Goal: Information Seeking & Learning: Learn about a topic

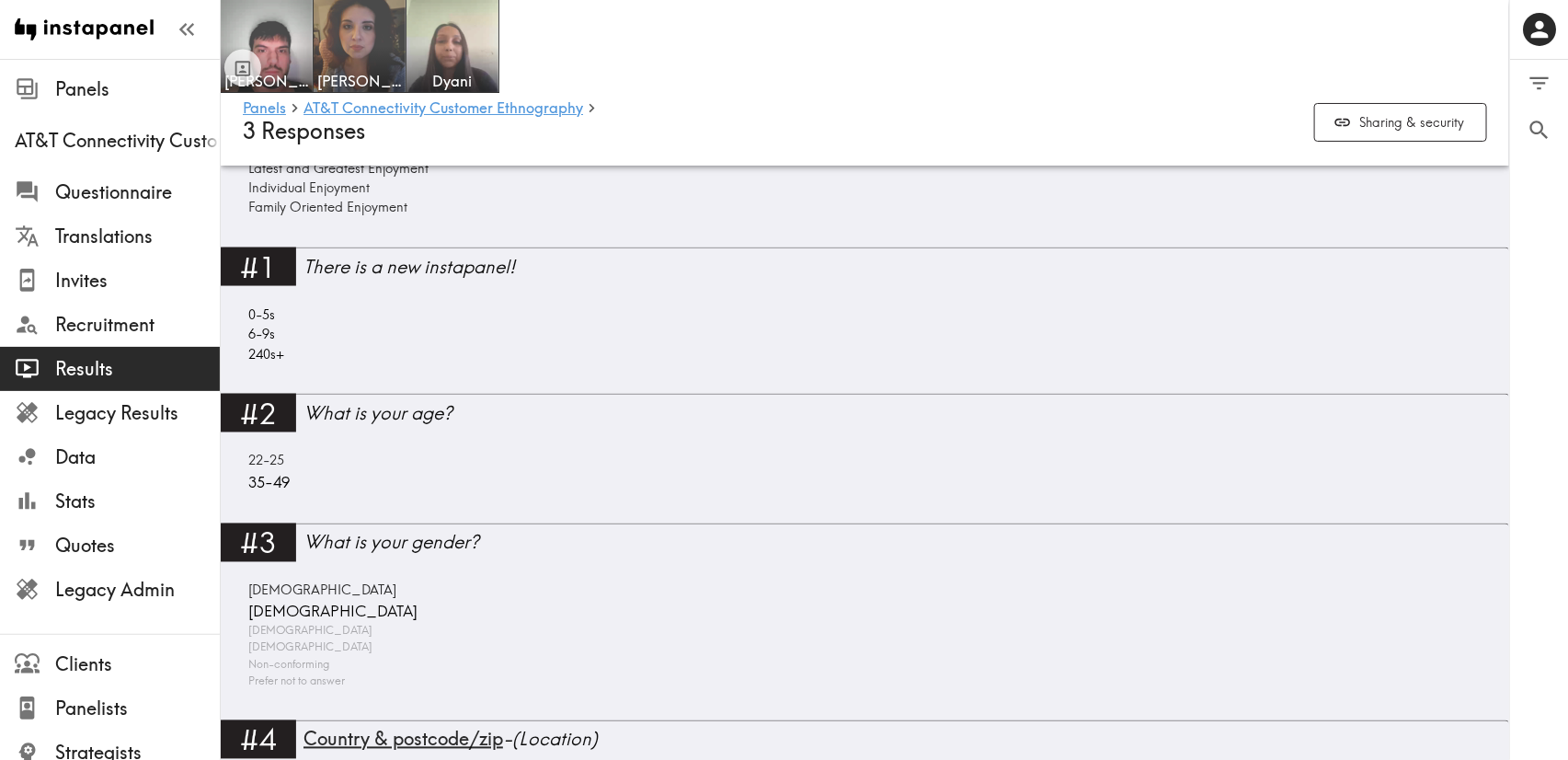
scroll to position [1518, 0]
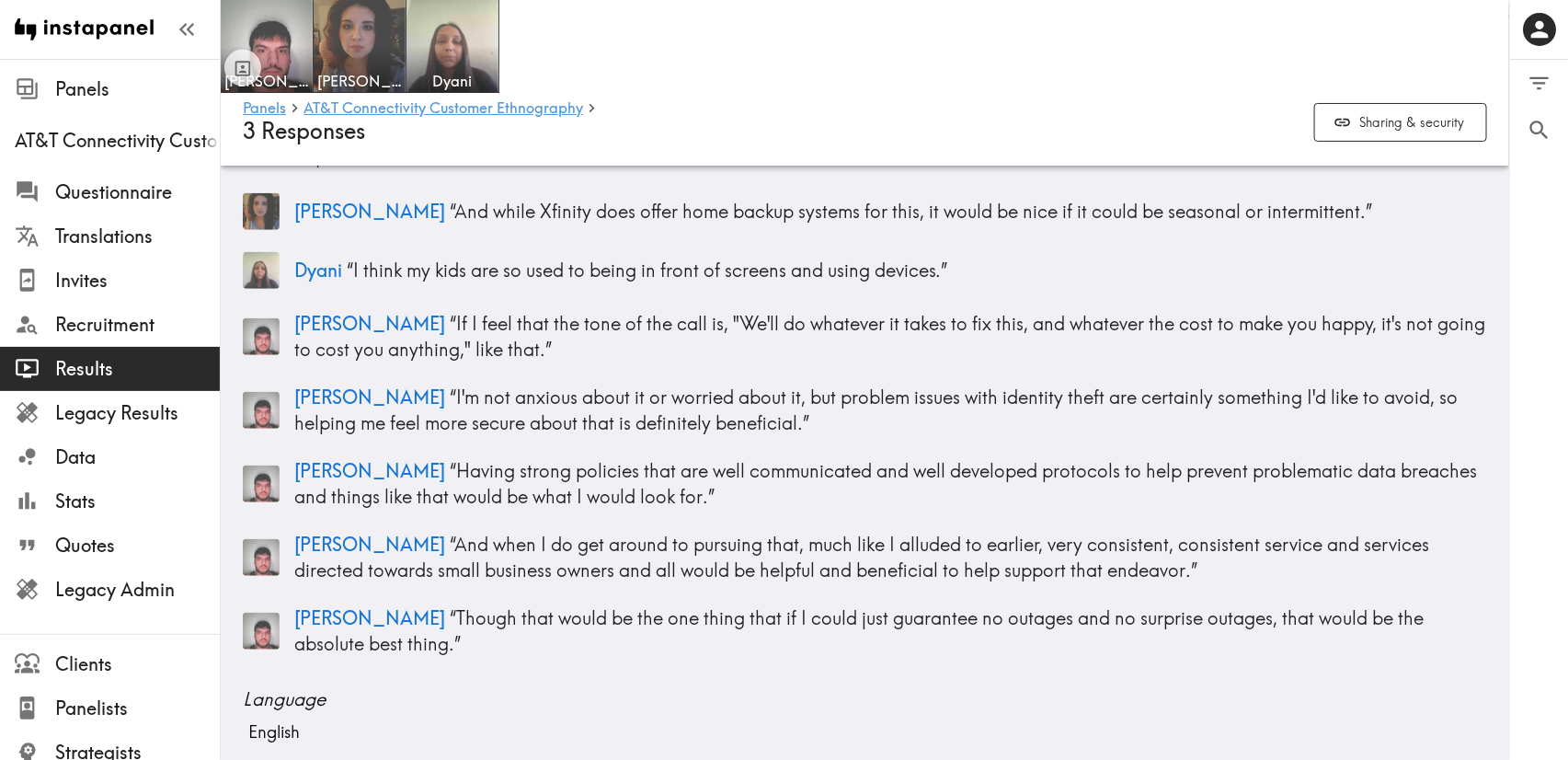
scroll to position [690, 0]
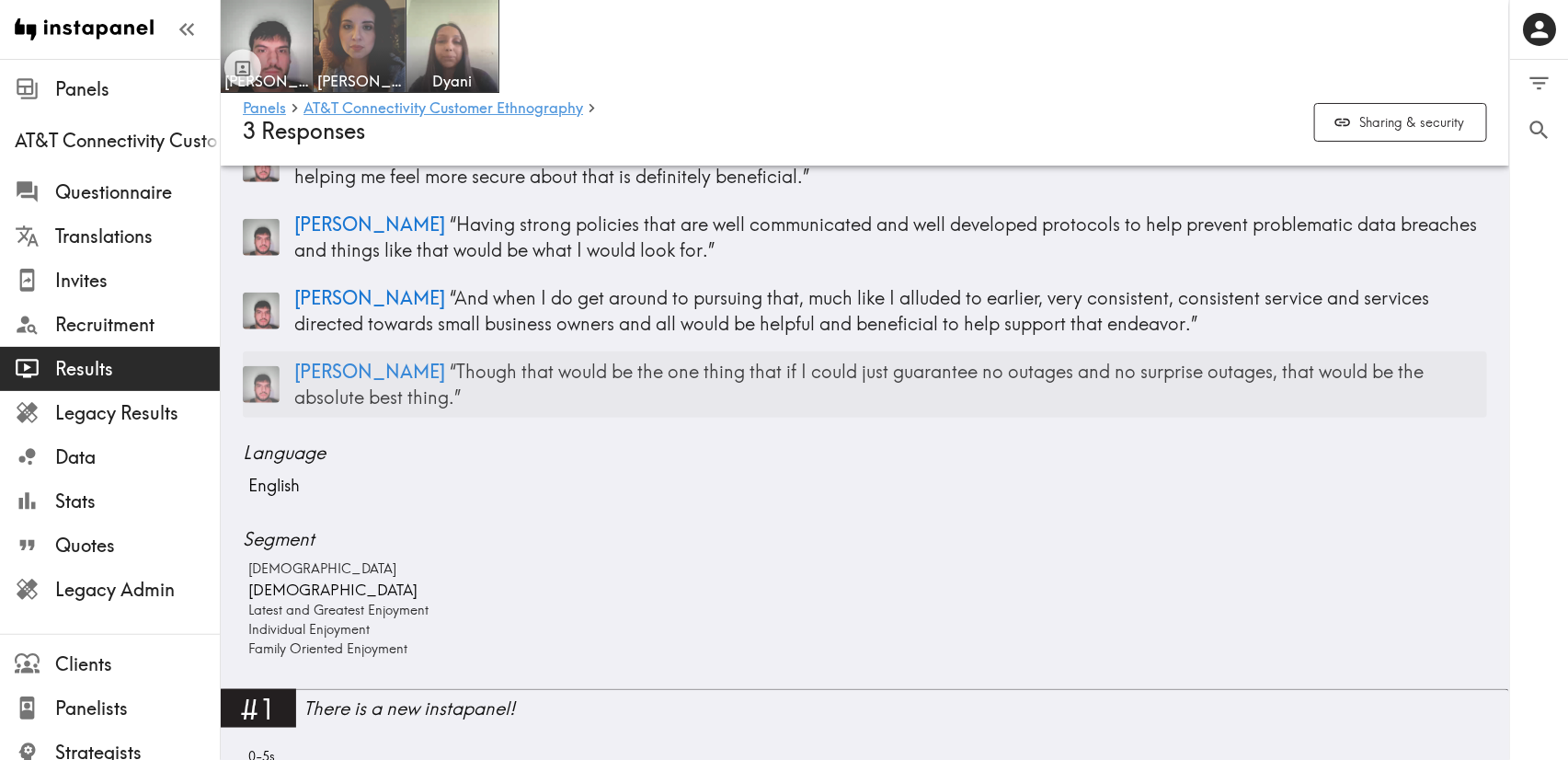
click at [704, 355] on div "Kyle “ Though that would be the one thing that if I could just guarantee no out…" at bounding box center [864, 384] width 1245 height 66
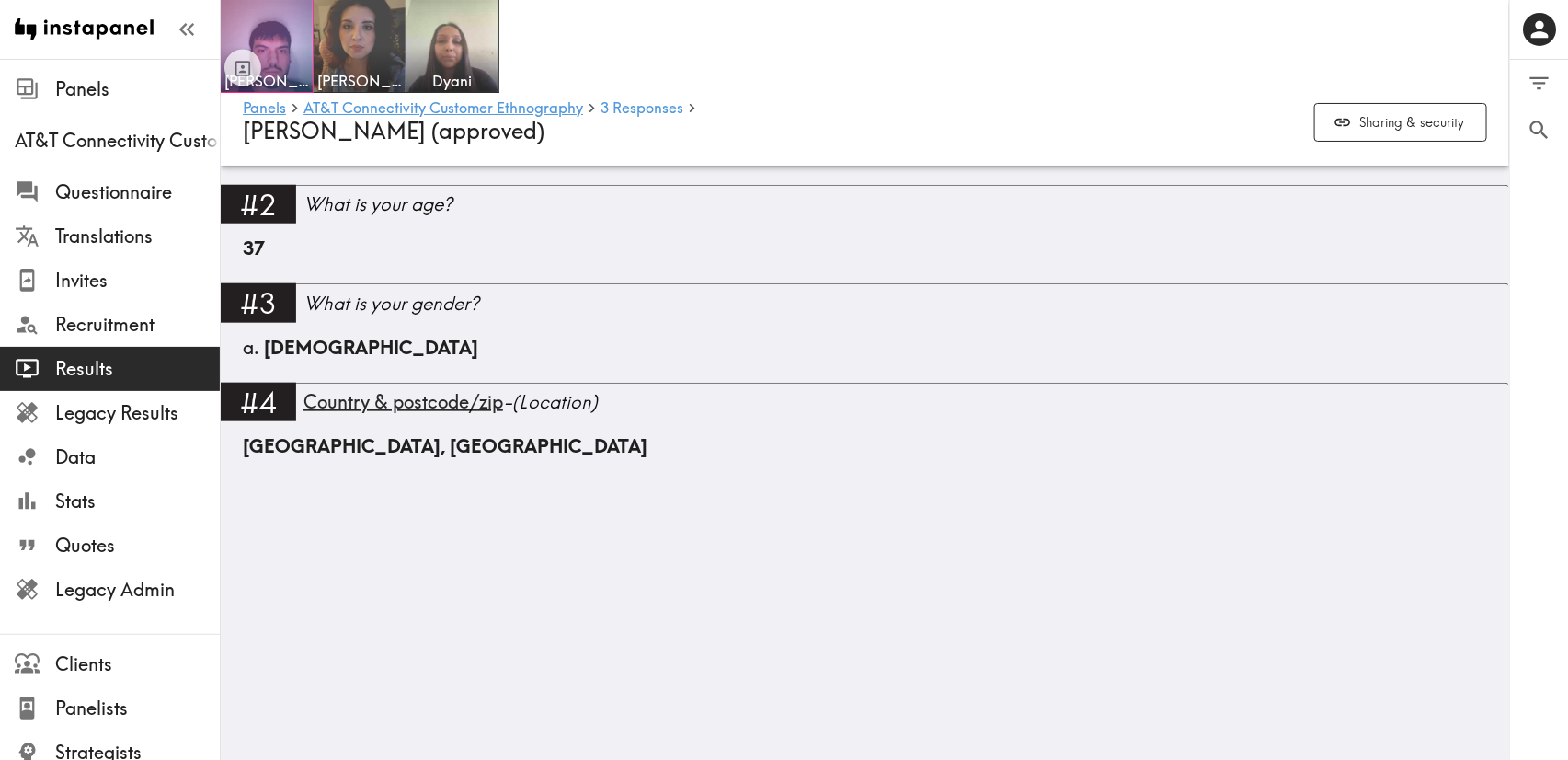
scroll to position [7179, 0]
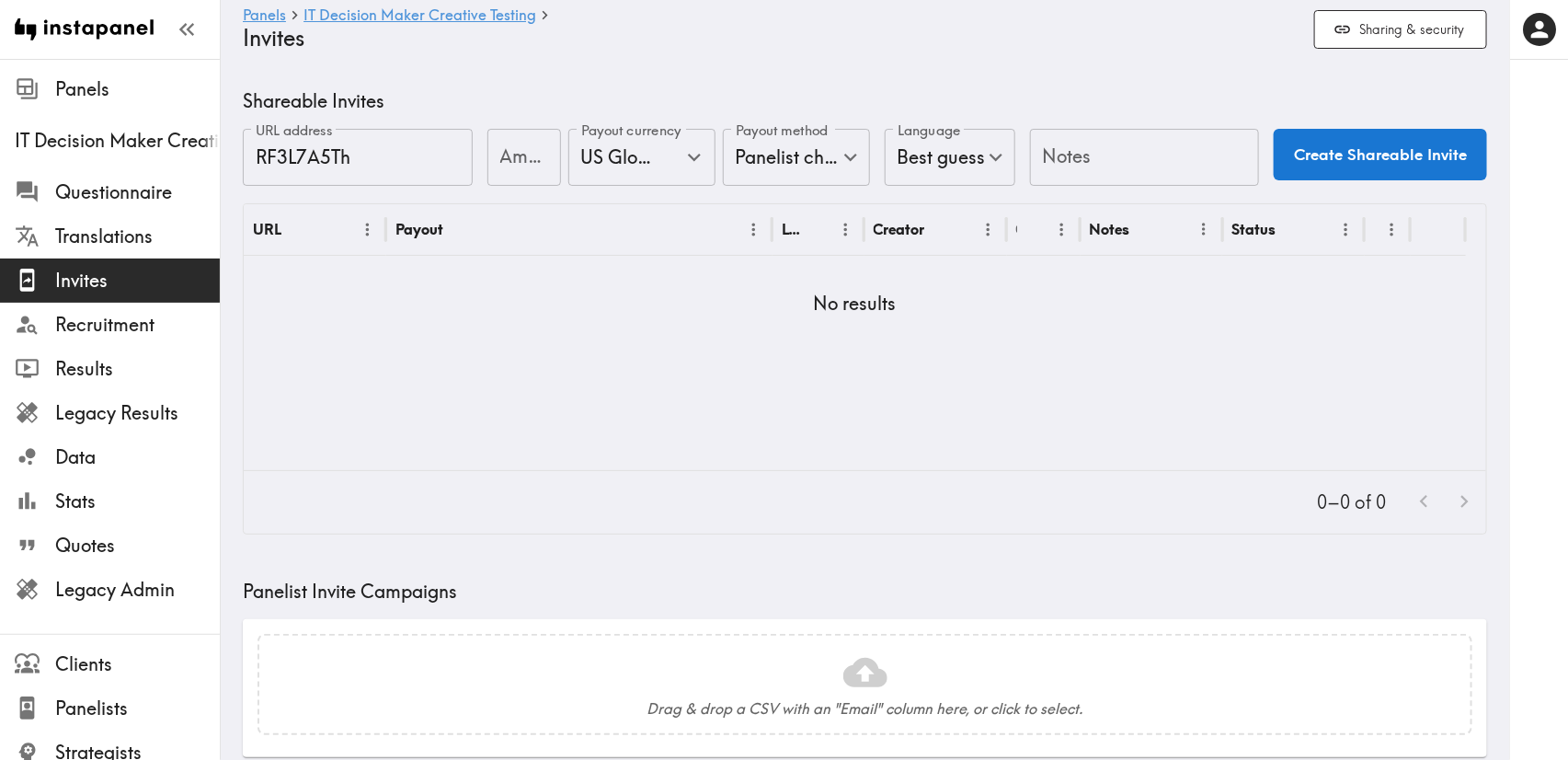
scroll to position [414, 0]
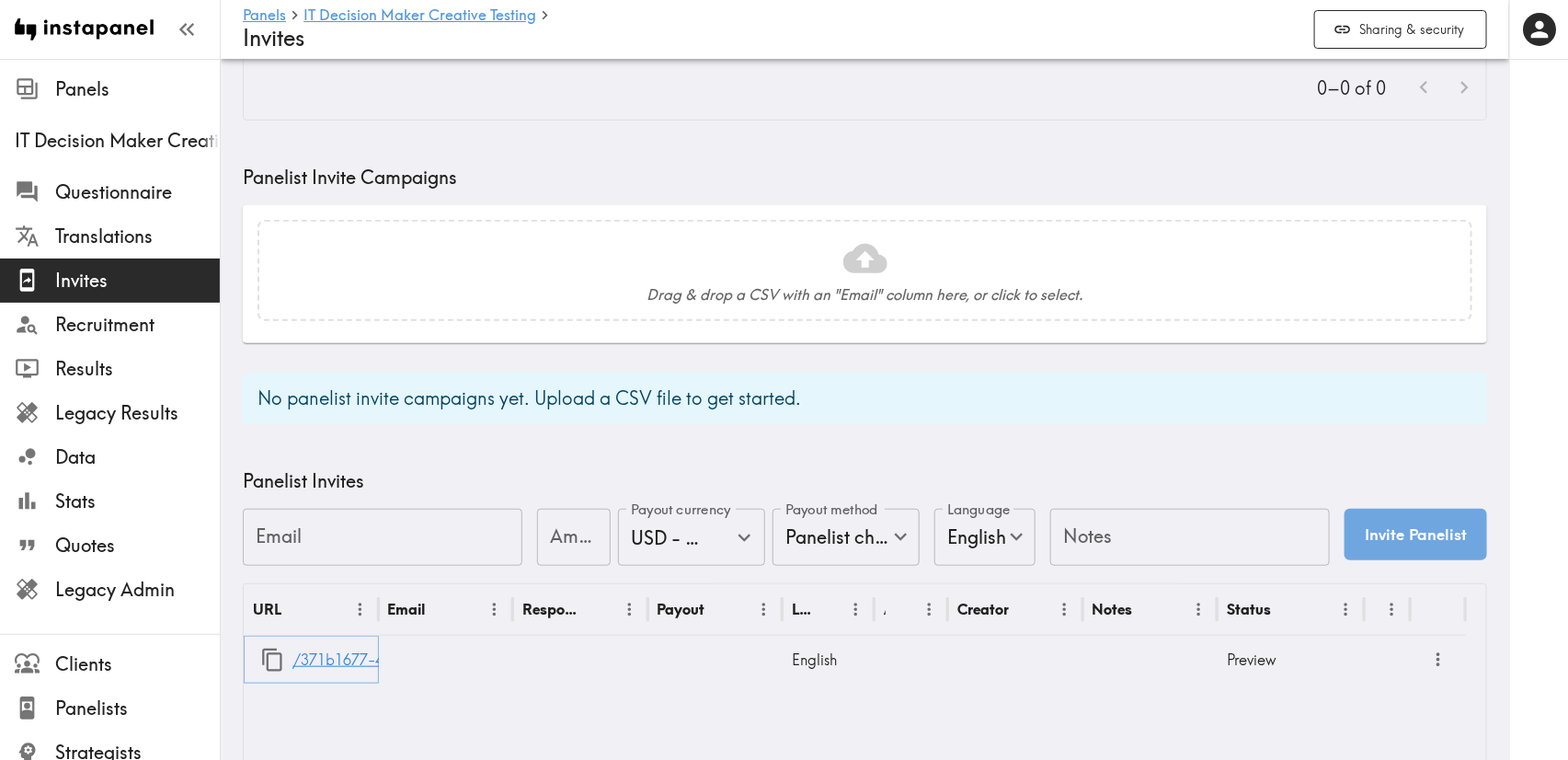
click at [337, 652] on link "/371b1677-437a-48eb-9fa6-a48a3ee39c0a" at bounding box center [446, 660] width 306 height 47
